Goal: Task Accomplishment & Management: Understand process/instructions

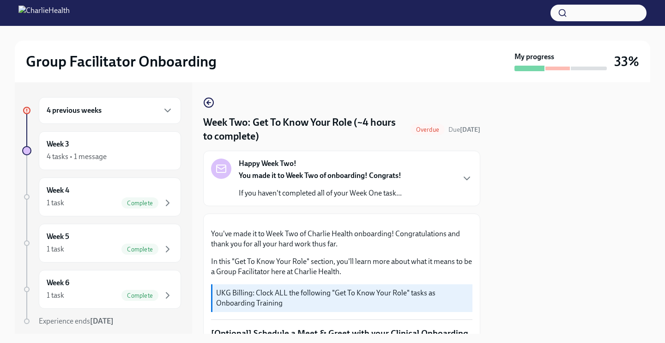
click at [124, 108] on div "4 previous weeks" at bounding box center [110, 110] width 127 height 11
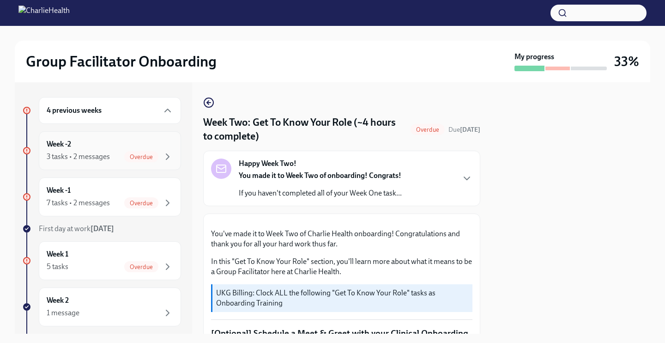
click at [129, 146] on div "Week -2 3 tasks • 2 messages Overdue" at bounding box center [110, 150] width 127 height 23
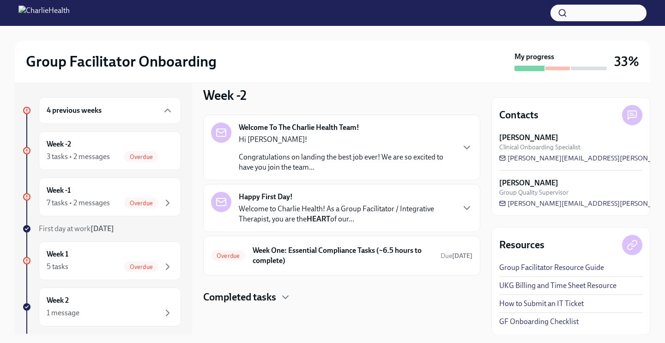
scroll to position [10, 0]
click at [283, 228] on div "Happy First Day! Welcome to Charlie Health! As a Group Facilitator / Integrativ…" at bounding box center [341, 208] width 277 height 48
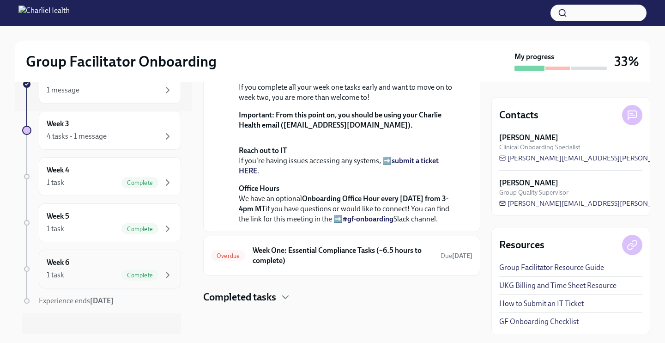
scroll to position [214, 0]
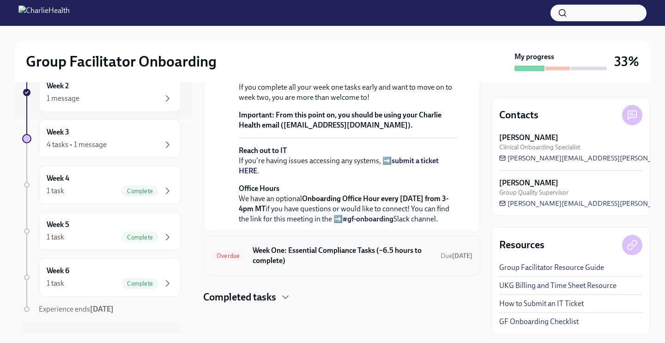
click at [331, 258] on h6 "Week One: Essential Compliance Tasks (~6.5 hours to complete)" at bounding box center [343, 255] width 181 height 20
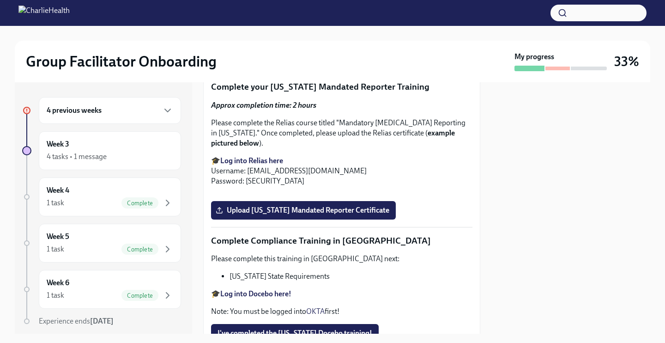
scroll to position [1129, 0]
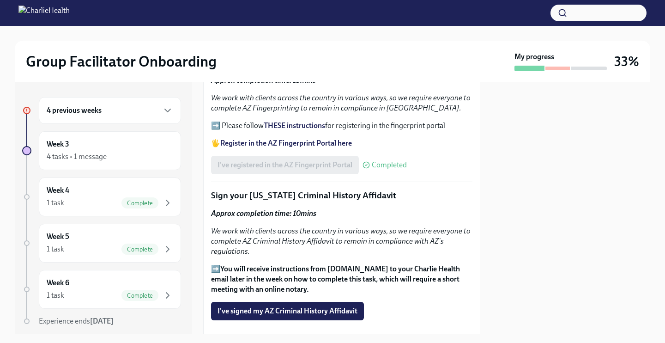
click at [140, 106] on div "4 previous weeks" at bounding box center [110, 110] width 127 height 11
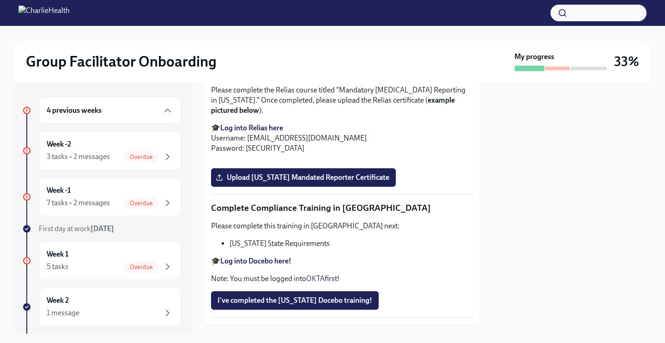
scroll to position [1628, 0]
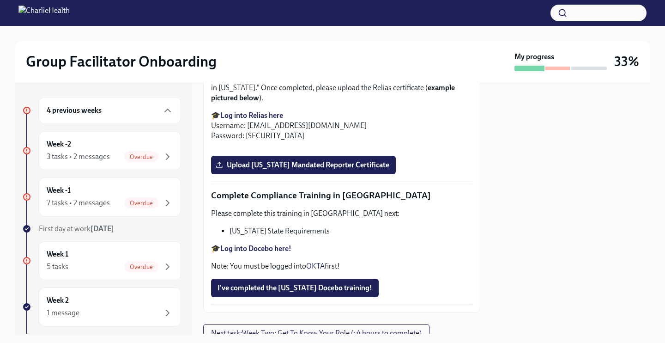
click at [156, 105] on div "4 previous weeks" at bounding box center [110, 110] width 127 height 11
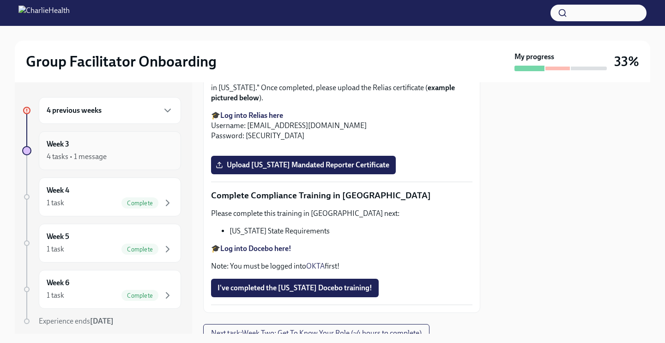
click at [137, 144] on div "Week 3 4 tasks • 1 message" at bounding box center [110, 150] width 127 height 23
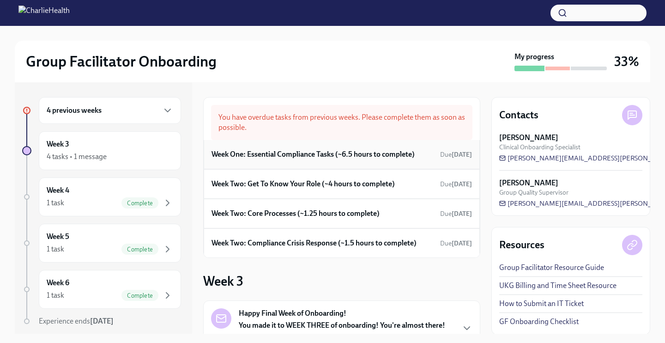
click at [297, 164] on div "Week One: Essential Compliance Tasks (~6.5 hours to complete) Due [DATE]" at bounding box center [342, 154] width 276 height 29
click at [303, 153] on h6 "Week One: Essential Compliance Tasks (~6.5 hours to complete)" at bounding box center [313, 154] width 203 height 10
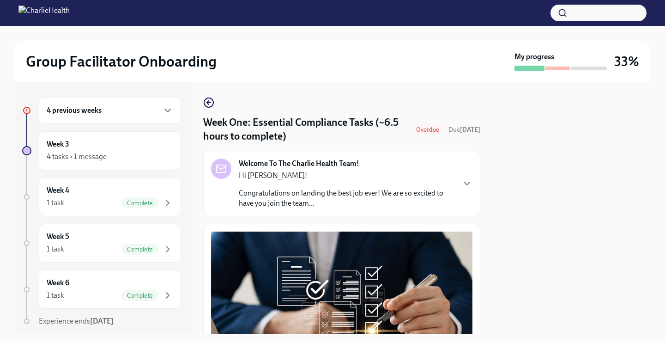
click at [380, 194] on p "Congratulations on landing the best job ever! We are so excited to have you joi…" at bounding box center [346, 198] width 215 height 20
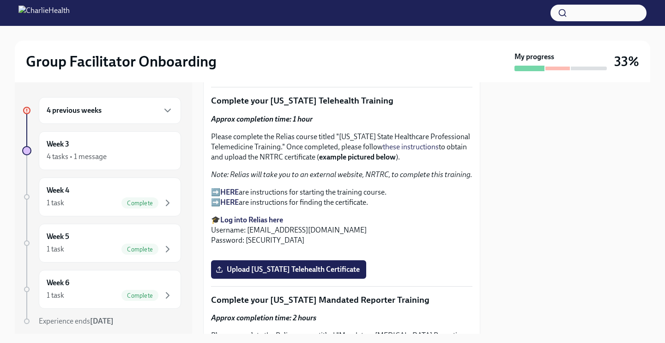
scroll to position [1848, 0]
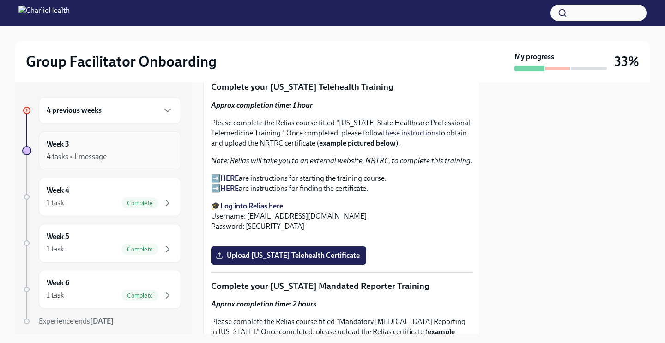
click at [69, 140] on h6 "Week 3" at bounding box center [58, 144] width 23 height 10
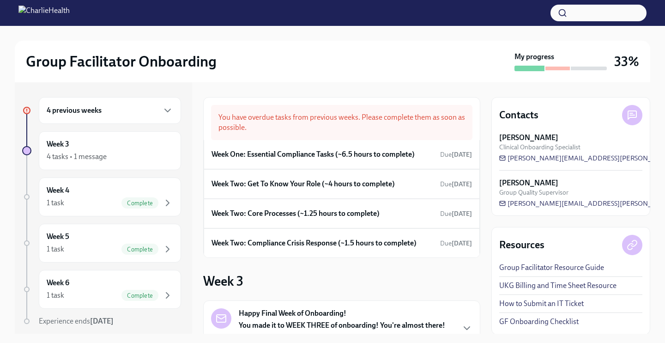
click at [114, 122] on div "4 previous weeks" at bounding box center [110, 110] width 142 height 27
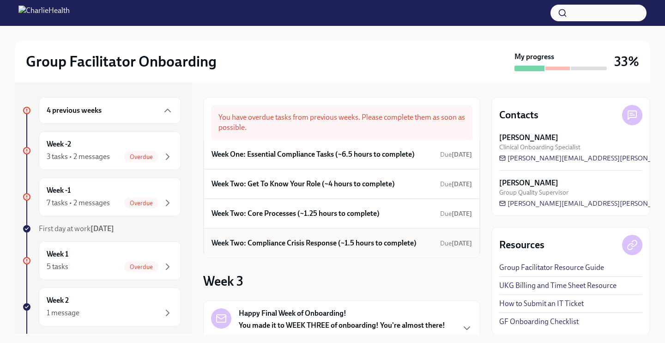
click at [317, 244] on h6 "Week Two: Compliance Crisis Response (~1.5 hours to complete)" at bounding box center [314, 243] width 205 height 10
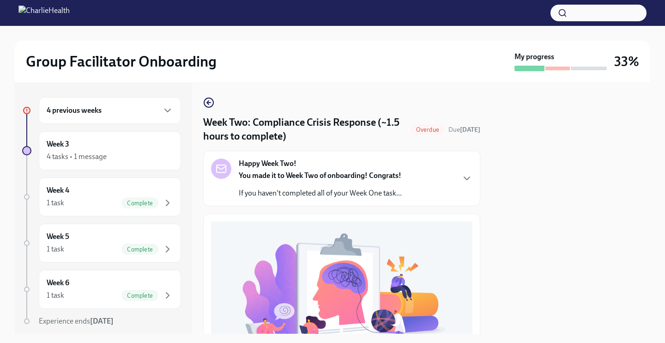
click at [309, 189] on p "If you haven't completed all of your Week One task..." at bounding box center [320, 193] width 163 height 10
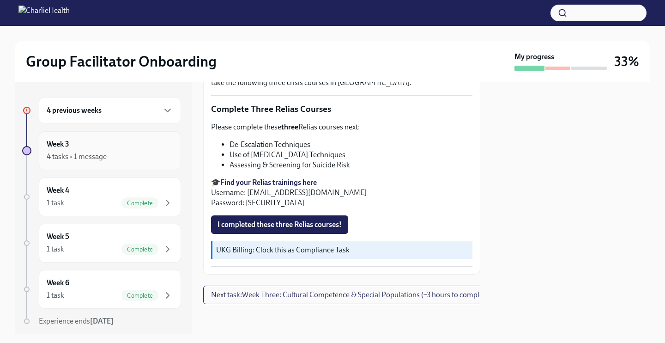
click at [122, 156] on div "4 tasks • 1 message" at bounding box center [110, 156] width 127 height 11
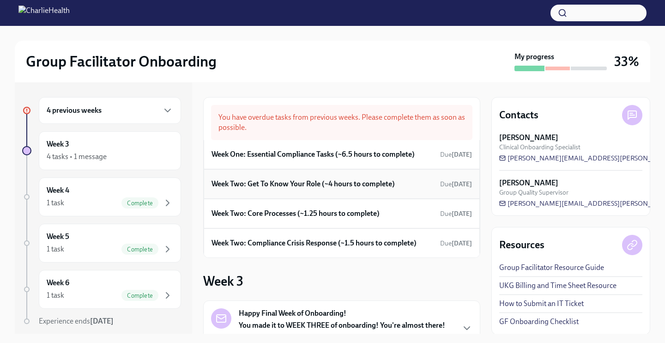
click at [300, 191] on div "Week Two: Get To Know Your Role (~4 hours to complete) Due [DATE]" at bounding box center [342, 184] width 276 height 30
click at [300, 183] on h6 "Week Two: Get To Know Your Role (~4 hours to complete)" at bounding box center [303, 184] width 183 height 10
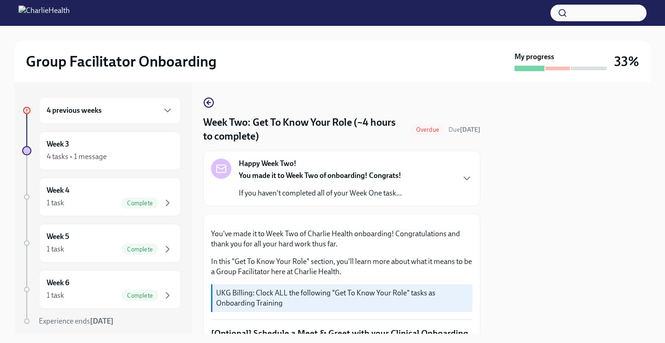
click at [337, 199] on div "Happy Week Two! You made it to Week Two of onboarding! Congrats! If you haven't…" at bounding box center [341, 178] width 277 height 55
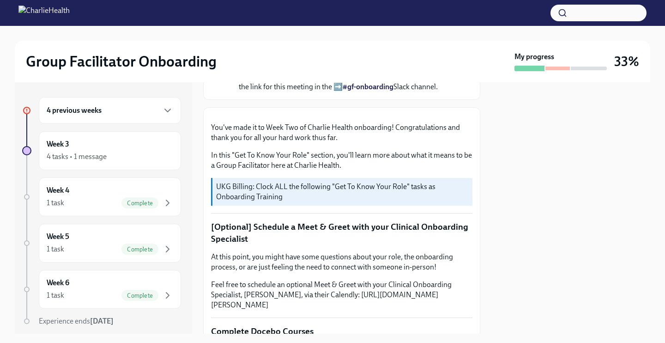
scroll to position [315, 0]
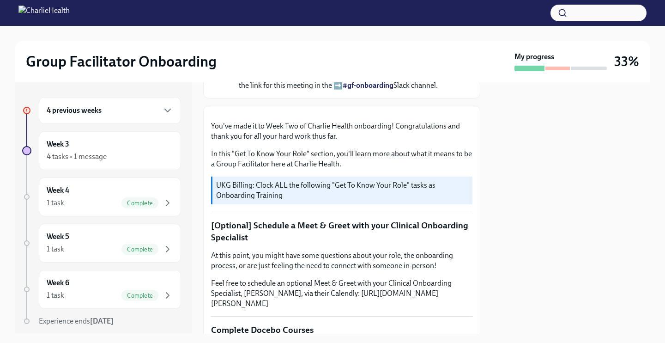
click at [129, 108] on div "4 previous weeks" at bounding box center [110, 110] width 127 height 11
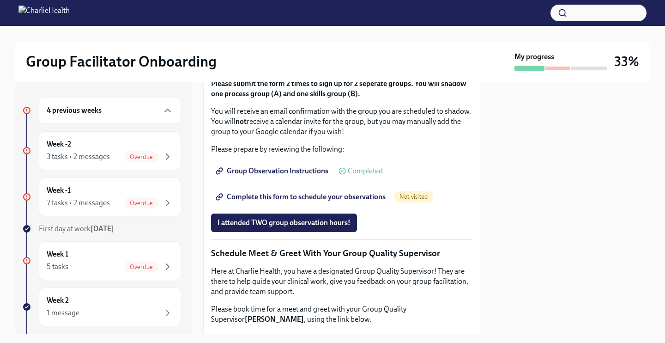
scroll to position [741, 0]
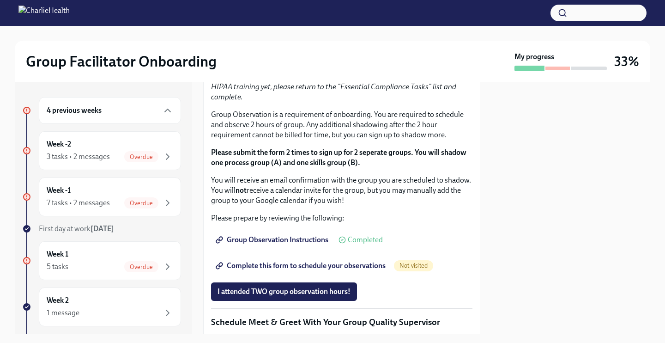
click at [150, 104] on div "4 previous weeks" at bounding box center [110, 110] width 142 height 27
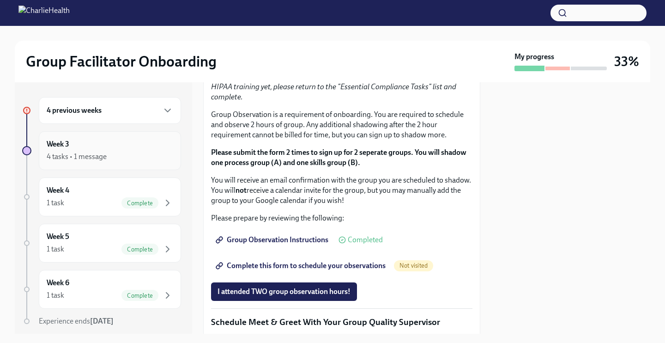
click at [148, 157] on div "4 tasks • 1 message" at bounding box center [110, 156] width 127 height 11
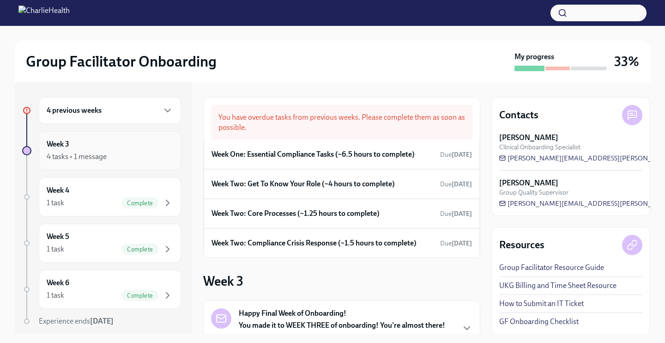
click at [122, 153] on div "4 tasks • 1 message" at bounding box center [110, 156] width 127 height 11
click at [134, 151] on div "Week 3 4 tasks • 1 message" at bounding box center [110, 150] width 127 height 23
click at [83, 154] on div "4 tasks • 1 message" at bounding box center [77, 157] width 60 height 10
click at [93, 115] on h6 "4 previous weeks" at bounding box center [74, 110] width 55 height 10
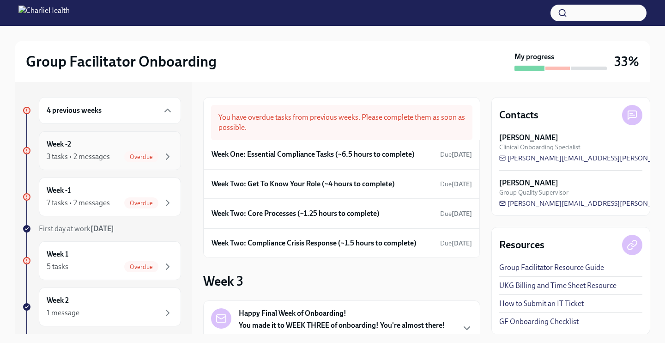
click at [117, 164] on div "Week -2 3 tasks • 2 messages Overdue" at bounding box center [110, 150] width 142 height 39
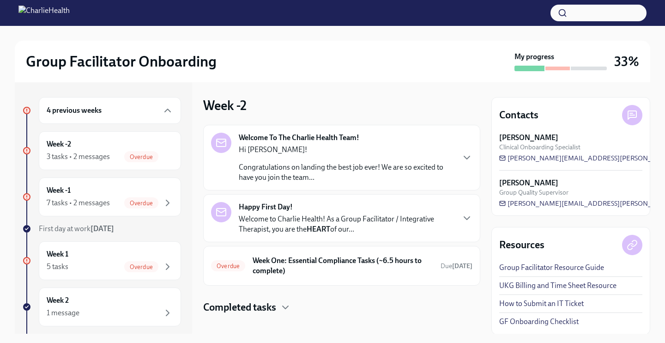
click at [336, 219] on p "Welcome to Charlie Health! As a Group Facilitator / Integrative Therapist, you …" at bounding box center [346, 224] width 215 height 20
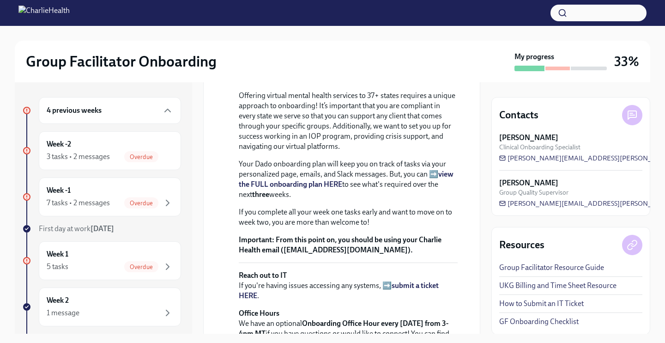
scroll to position [203, 0]
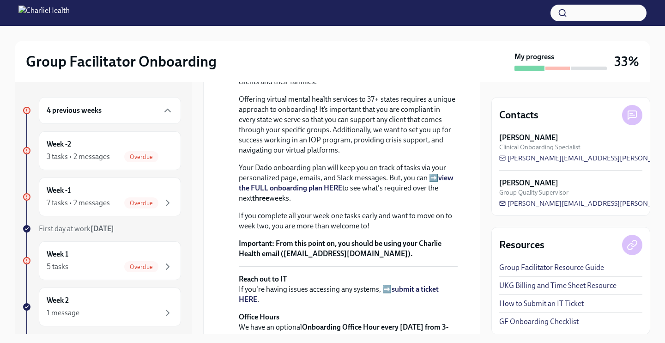
click at [154, 116] on div "4 previous weeks" at bounding box center [110, 110] width 142 height 27
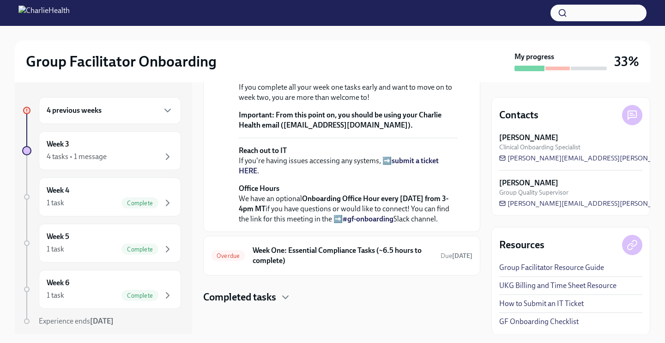
scroll to position [371, 0]
click at [165, 104] on div "4 previous weeks" at bounding box center [110, 110] width 142 height 27
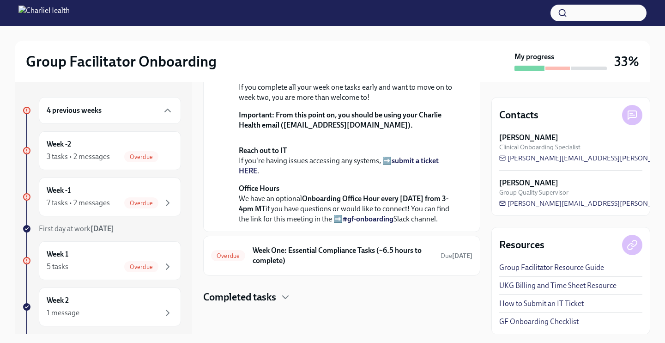
click at [165, 104] on div "4 previous weeks" at bounding box center [110, 110] width 142 height 27
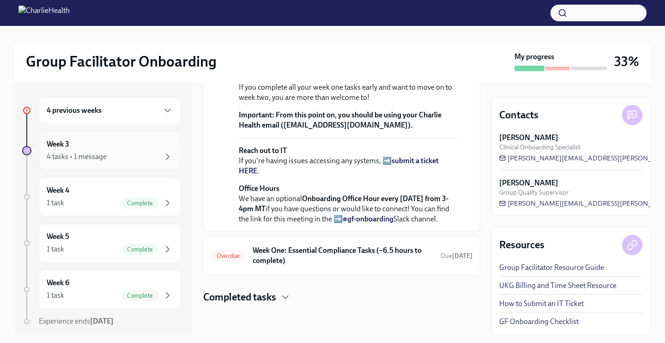
click at [163, 150] on div "Week 3 4 tasks • 1 message" at bounding box center [110, 150] width 127 height 23
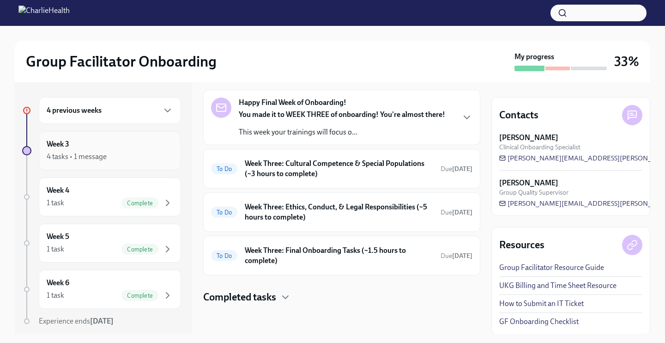
scroll to position [211, 0]
click at [276, 141] on div "Happy Final Week of Onboarding! You made it to WEEK THREE of onboarding! You're…" at bounding box center [341, 117] width 277 height 55
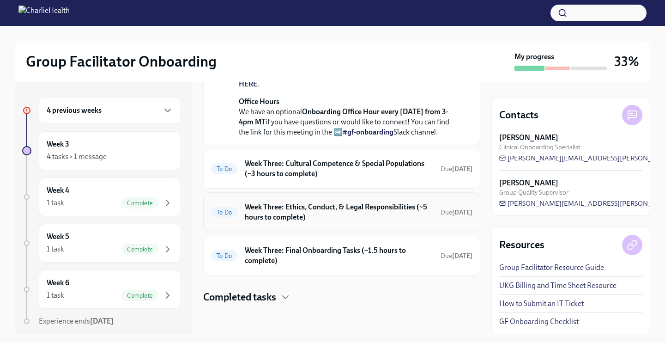
scroll to position [530, 0]
click at [280, 189] on div "To Do Week Three: Cultural Competence & Special Populations (~3 hours to comple…" at bounding box center [341, 169] width 277 height 40
click at [326, 170] on h6 "Week Three: Cultural Competence & Special Populations (~3 hours to complete)" at bounding box center [339, 168] width 189 height 20
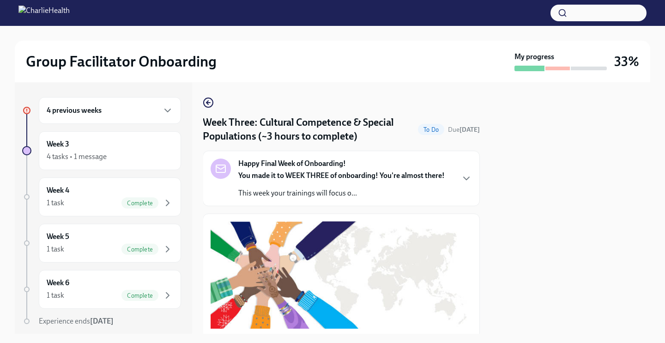
scroll to position [0, 0]
click at [584, 16] on button "button" at bounding box center [599, 13] width 96 height 17
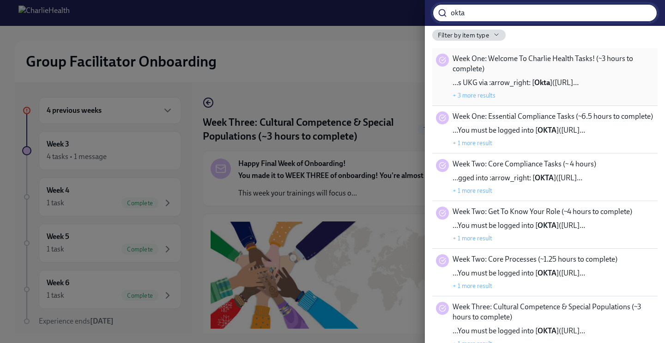
type input "okta"
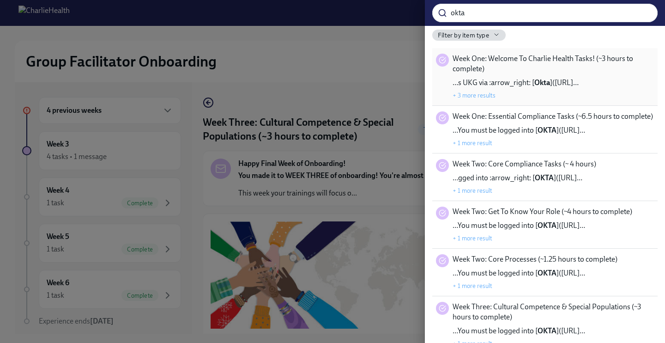
click at [622, 68] on span "Week One: Welcome To Charlie Health Tasks! (~3 hours to complete)" at bounding box center [553, 64] width 201 height 20
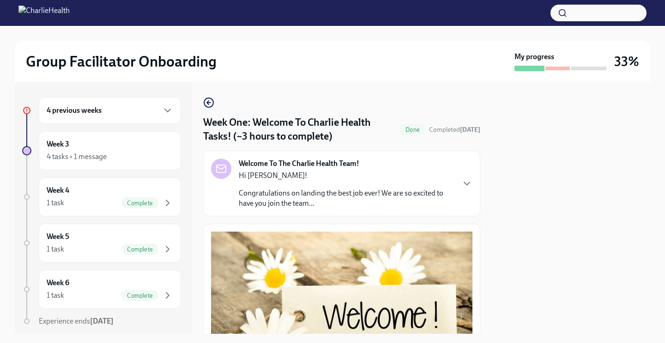
click at [578, 16] on button "button" at bounding box center [599, 13] width 96 height 17
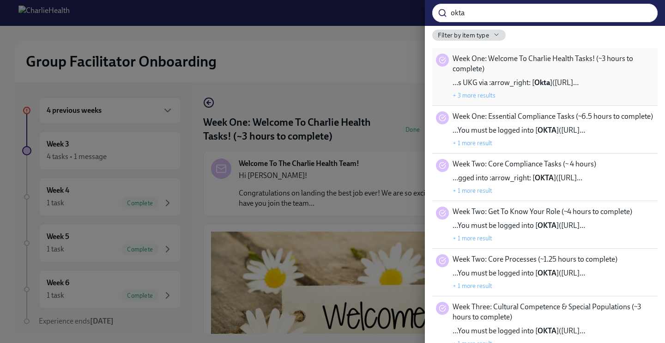
click at [542, 84] on strong "Okta" at bounding box center [543, 82] width 16 height 9
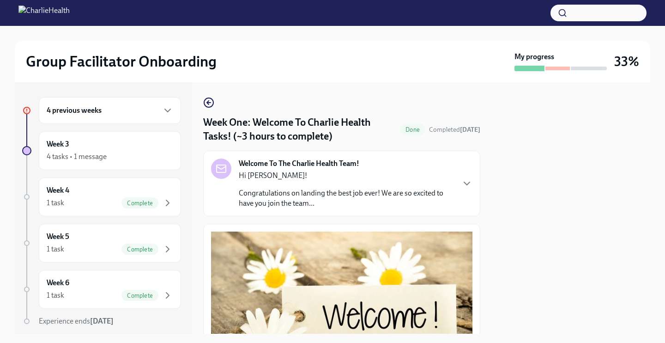
click at [580, 15] on button "button" at bounding box center [599, 13] width 96 height 17
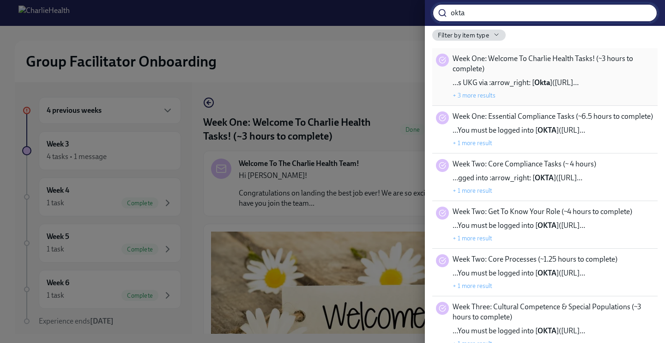
click at [477, 97] on button "+ 3 more results" at bounding box center [474, 94] width 43 height 7
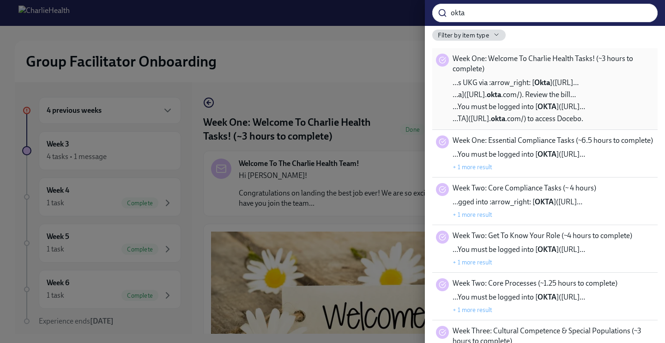
click at [499, 92] on span "…a]([URL]. okta .com/). Review the bill…" at bounding box center [514, 95] width 123 height 10
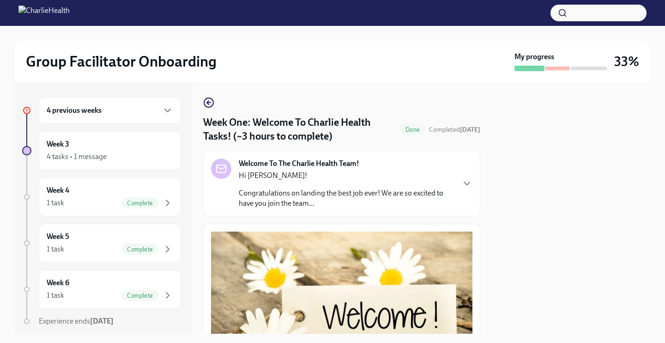
click at [577, 8] on button "button" at bounding box center [599, 13] width 96 height 17
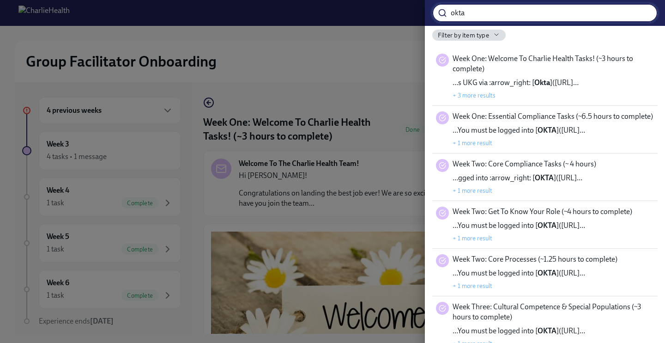
click at [139, 109] on div at bounding box center [332, 171] width 665 height 343
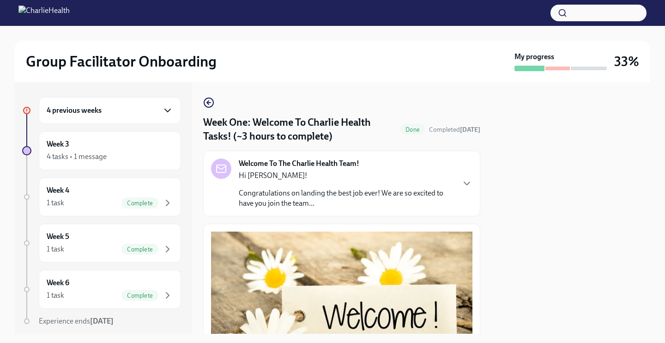
click at [165, 111] on icon "button" at bounding box center [167, 110] width 11 height 11
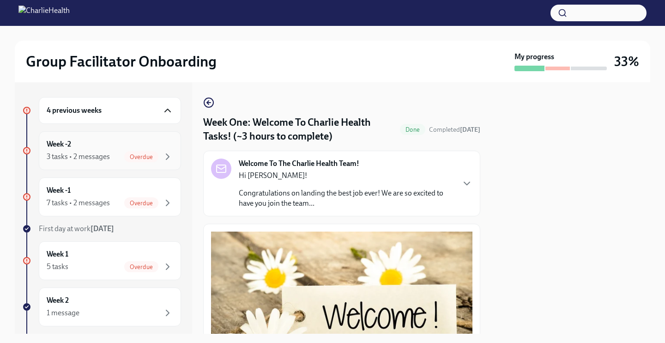
click at [109, 146] on div "Week -2 3 tasks • 2 messages Overdue" at bounding box center [110, 150] width 127 height 23
